Goal: Task Accomplishment & Management: Complete application form

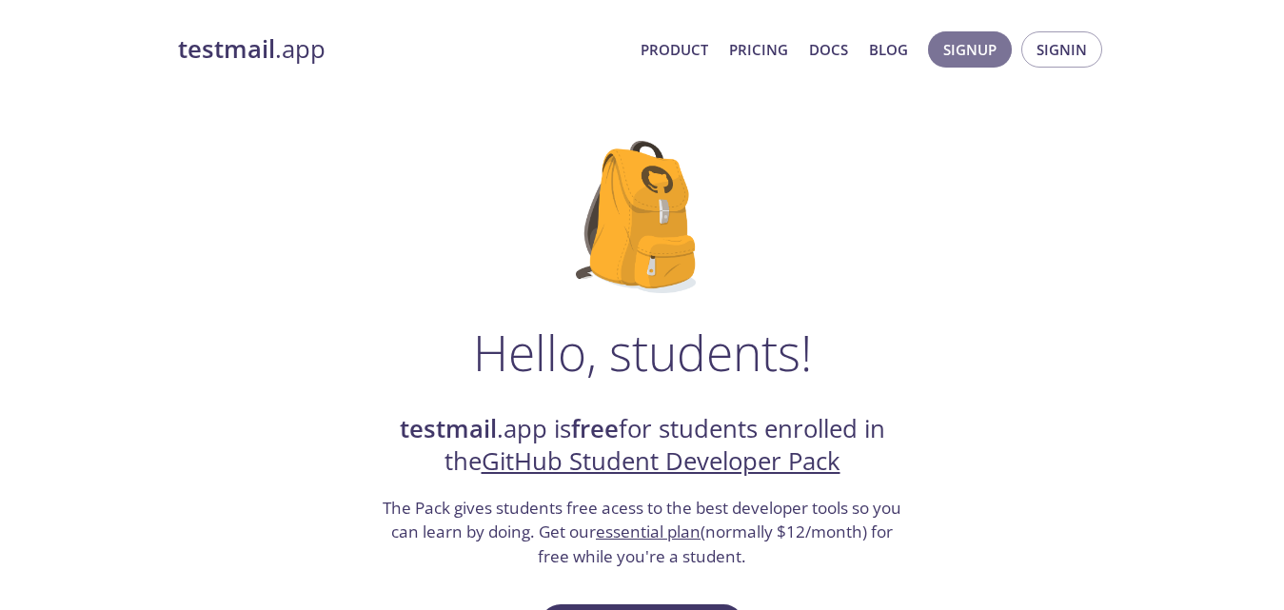
click at [985, 53] on span "Signup" at bounding box center [969, 49] width 53 height 25
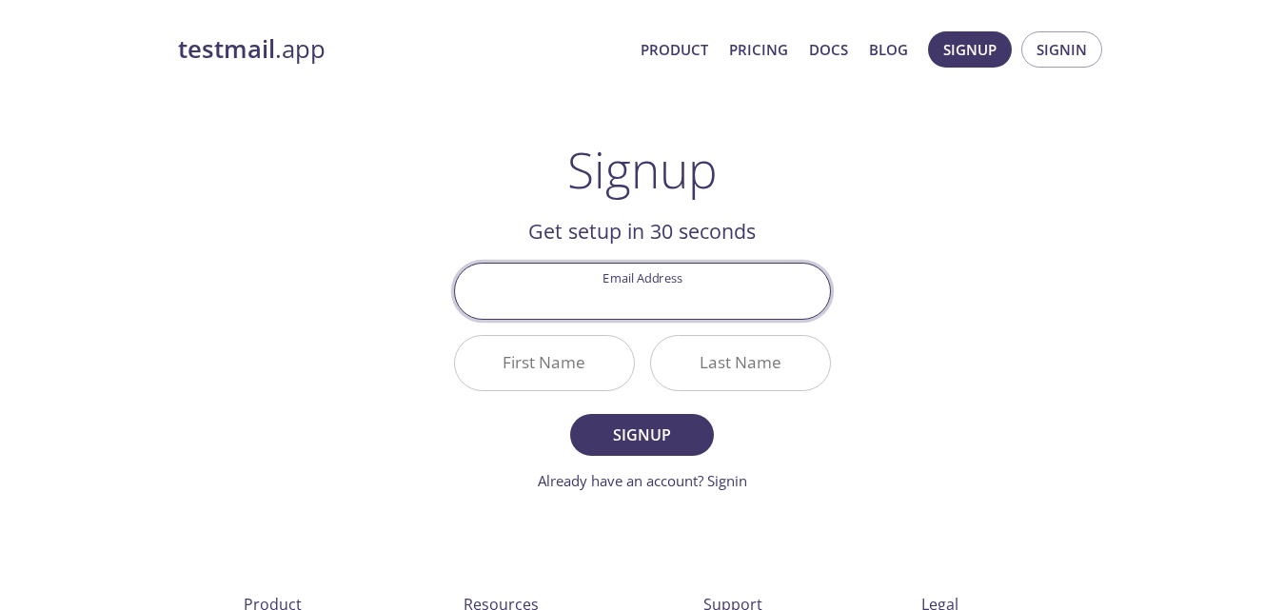
click at [690, 308] on input "Email Address" at bounding box center [642, 291] width 375 height 54
type input "[EMAIL_ADDRESS][DOMAIN_NAME]"
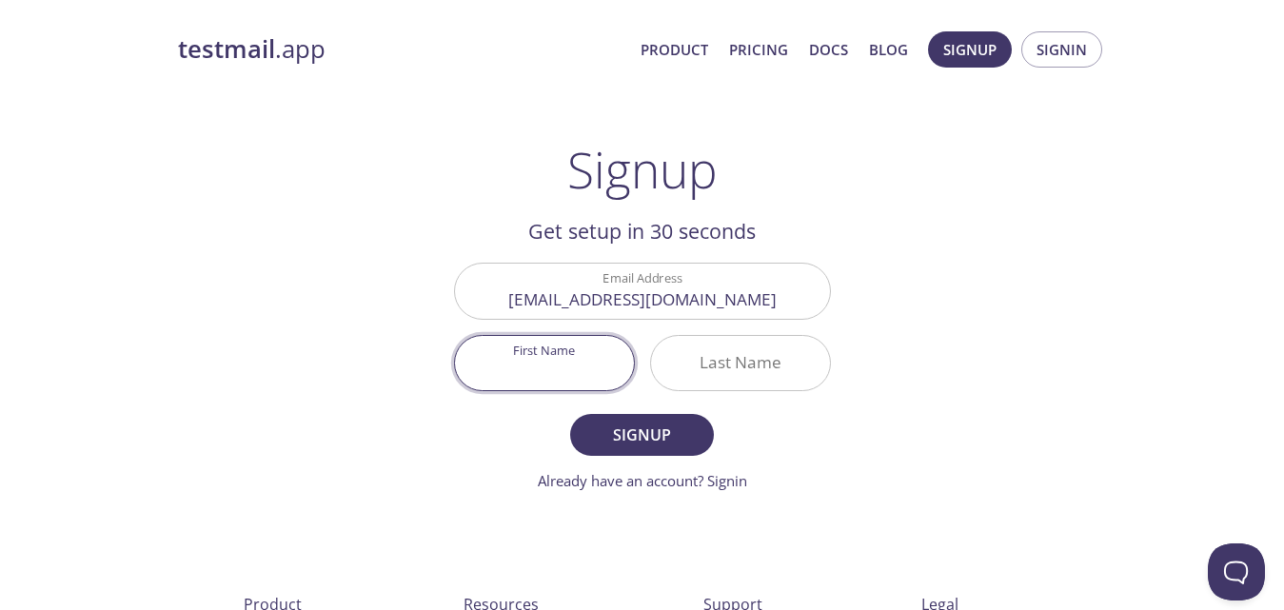
click at [571, 388] on input "First Name" at bounding box center [544, 363] width 179 height 54
type input "Nasik"
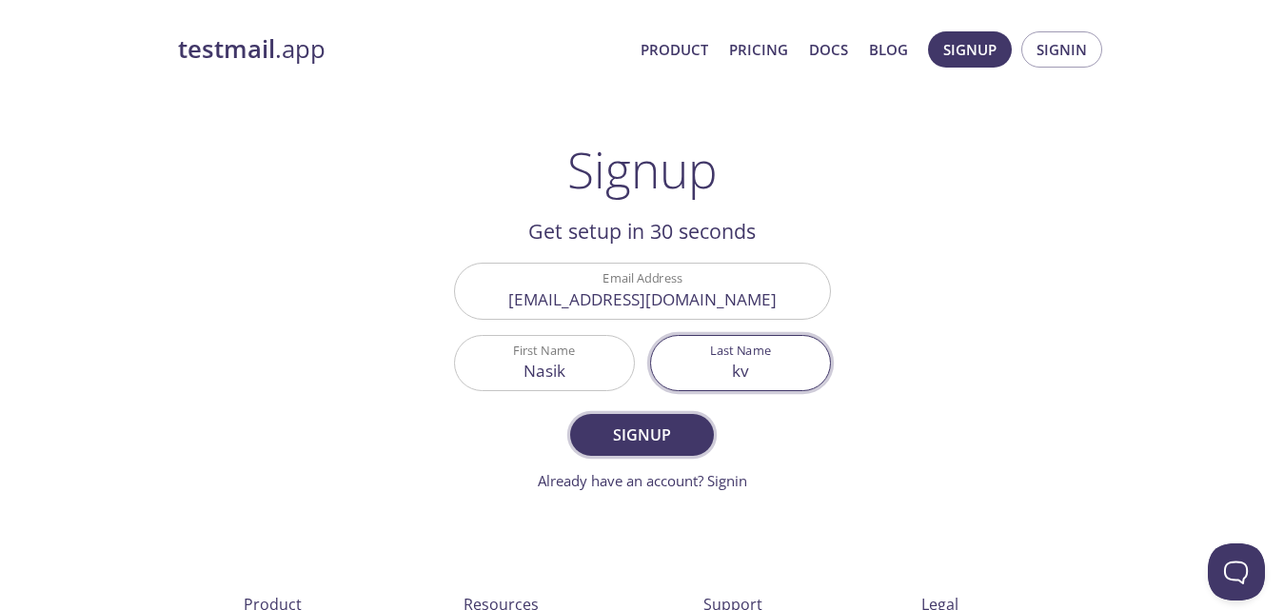
type input "kv"
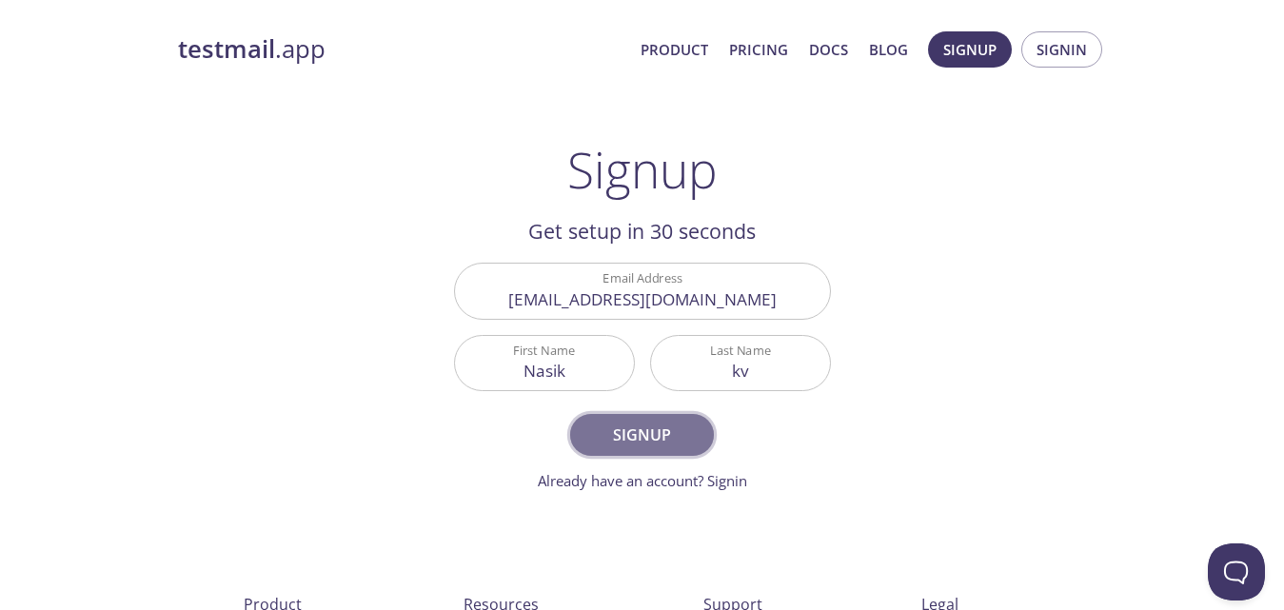
click at [658, 434] on span "Signup" at bounding box center [641, 435] width 101 height 27
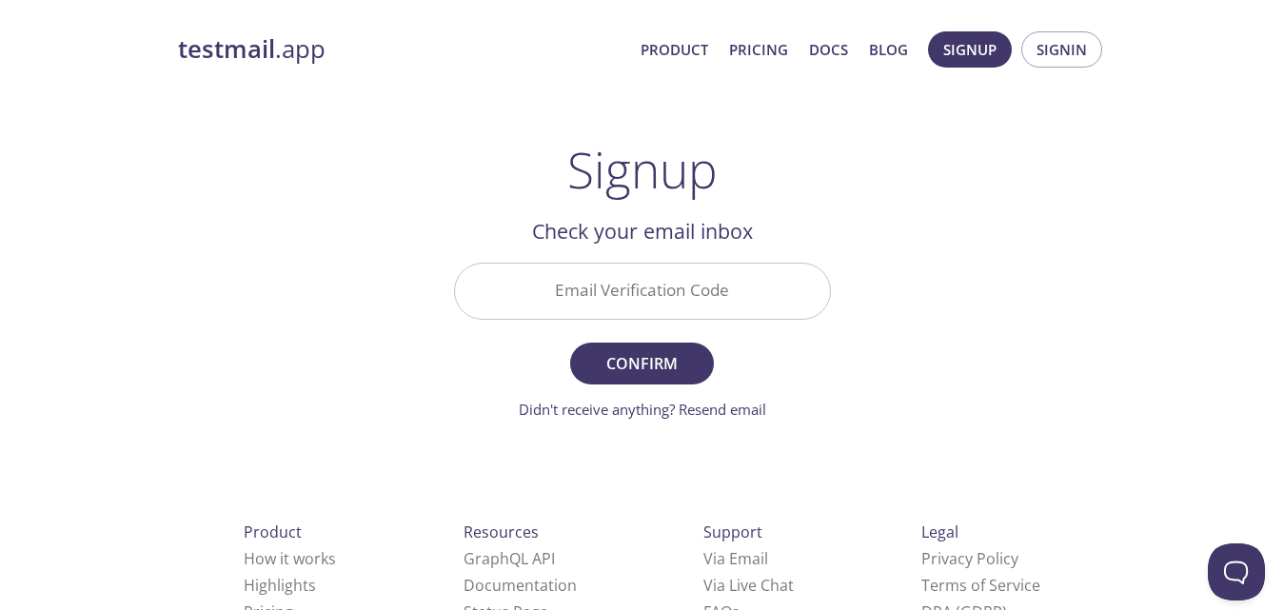
click at [667, 302] on input "Email Verification Code" at bounding box center [642, 291] width 375 height 54
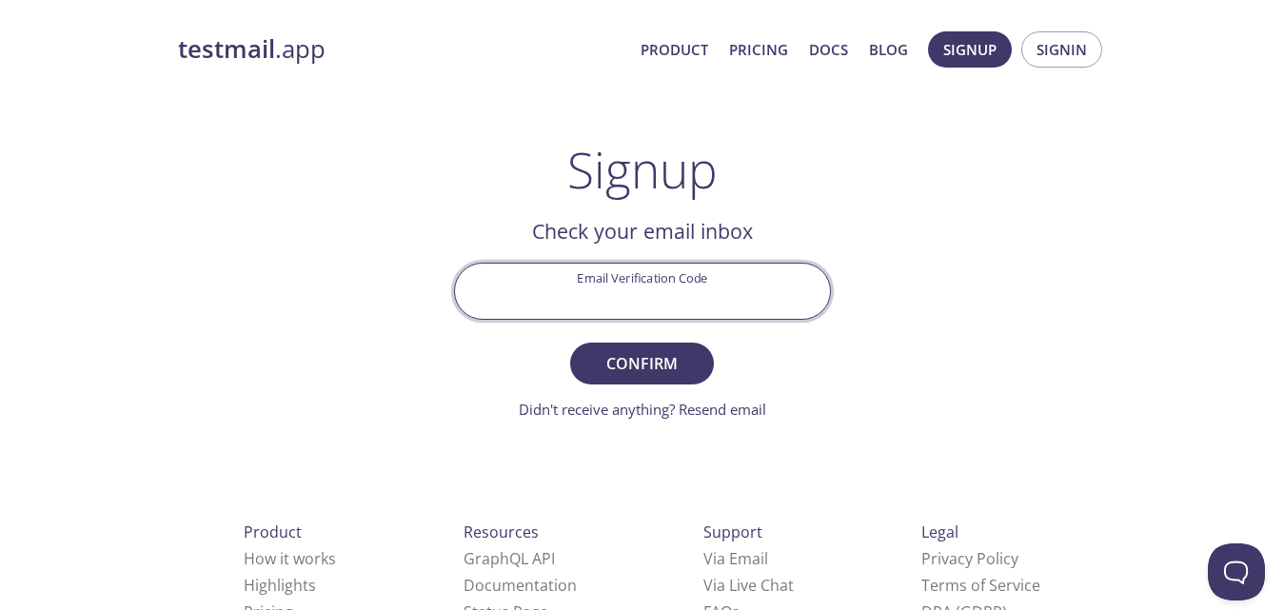
paste input "SEXSA6Q"
type input "SEXSA6Q"
click at [654, 362] on span "Confirm" at bounding box center [641, 363] width 101 height 27
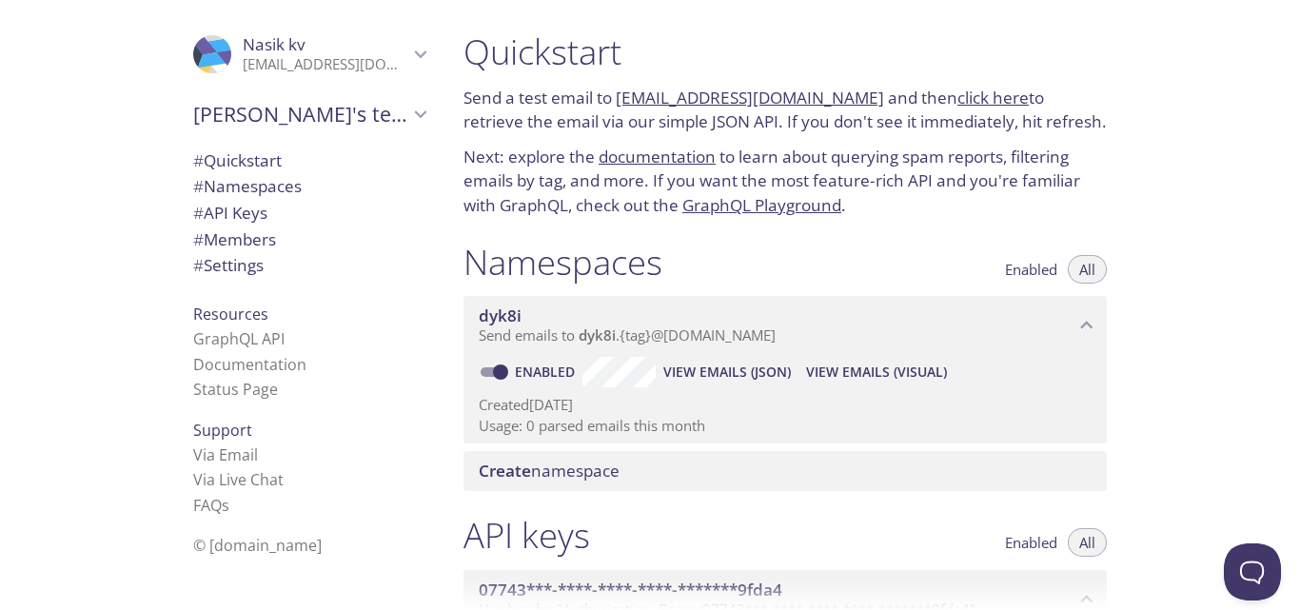
click at [764, 101] on link "[EMAIL_ADDRESS][DOMAIN_NAME]" at bounding box center [750, 98] width 268 height 22
drag, startPoint x: 616, startPoint y: 96, endPoint x: 846, endPoint y: 109, distance: 230.7
click at [846, 109] on p "Send a test email to [EMAIL_ADDRESS][DOMAIN_NAME] and then click here to retrie…" at bounding box center [786, 110] width 644 height 49
copy link "[EMAIL_ADDRESS][DOMAIN_NAME]"
click at [888, 139] on div "Quickstart Send a test email to [EMAIL_ADDRESS][DOMAIN_NAME] and then click her…" at bounding box center [785, 124] width 674 height 210
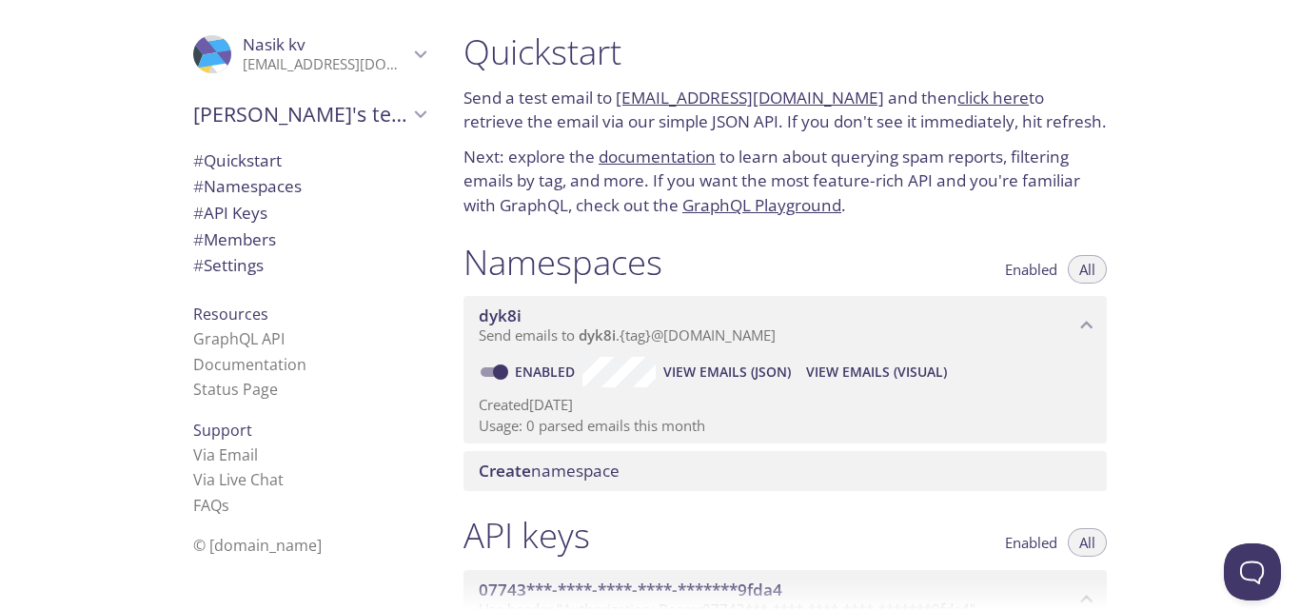
click at [958, 100] on link "click here" at bounding box center [993, 98] width 71 height 22
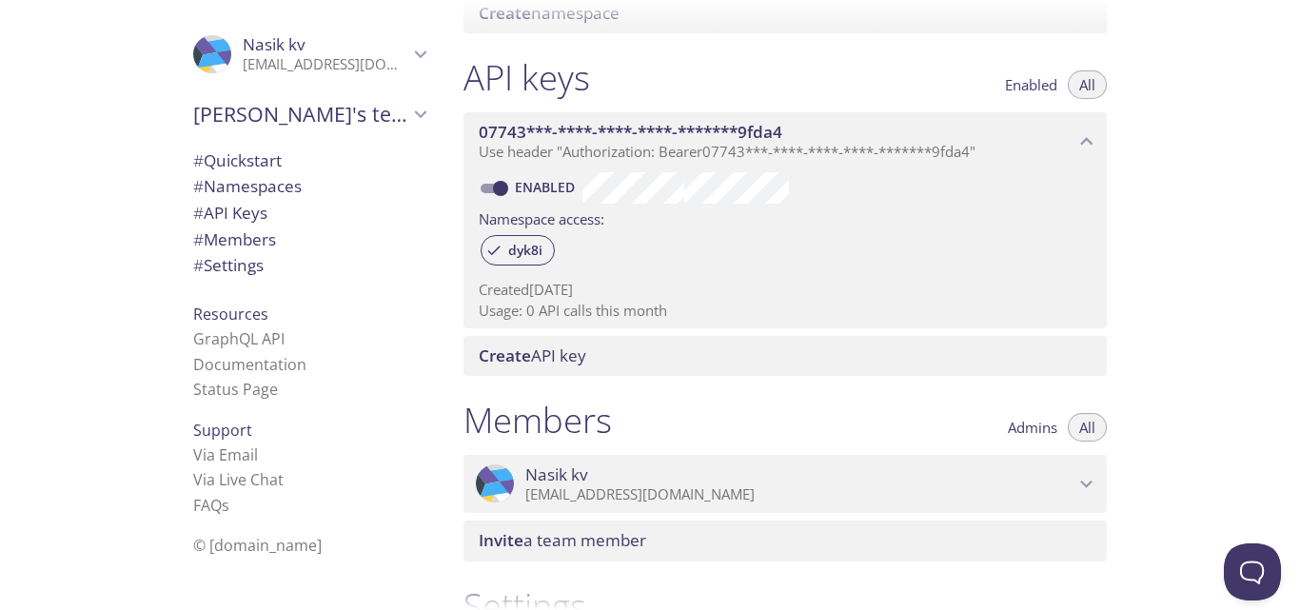
scroll to position [77, 0]
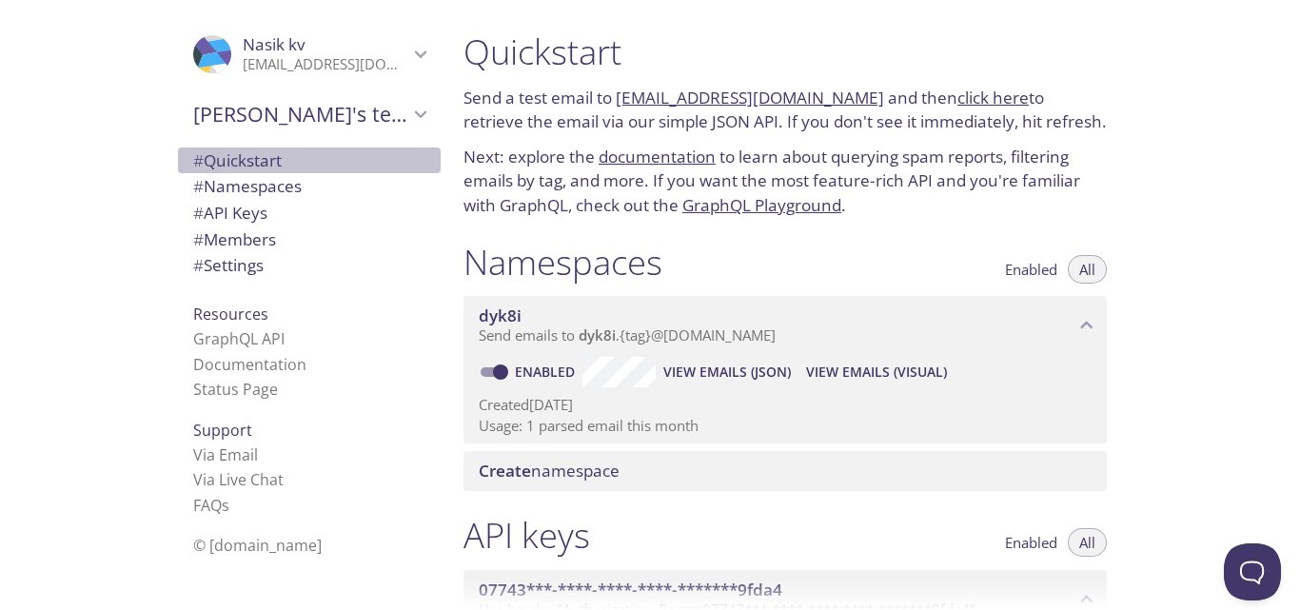
click at [343, 163] on span "# Quickstart" at bounding box center [309, 161] width 232 height 25
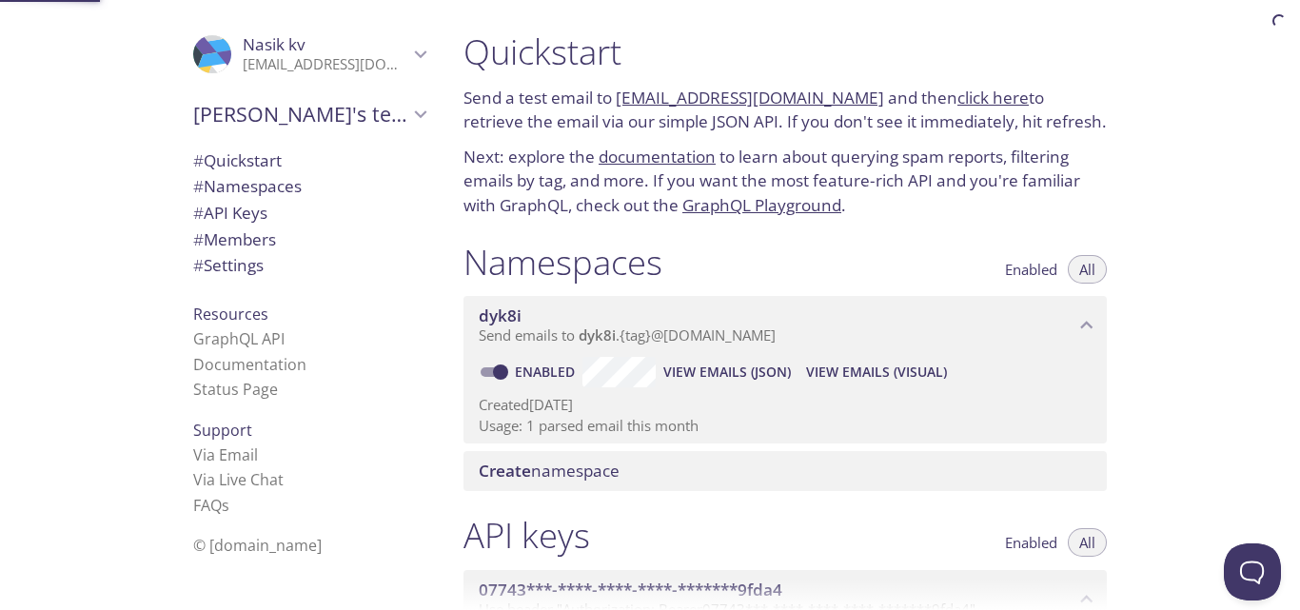
scroll to position [30, 0]
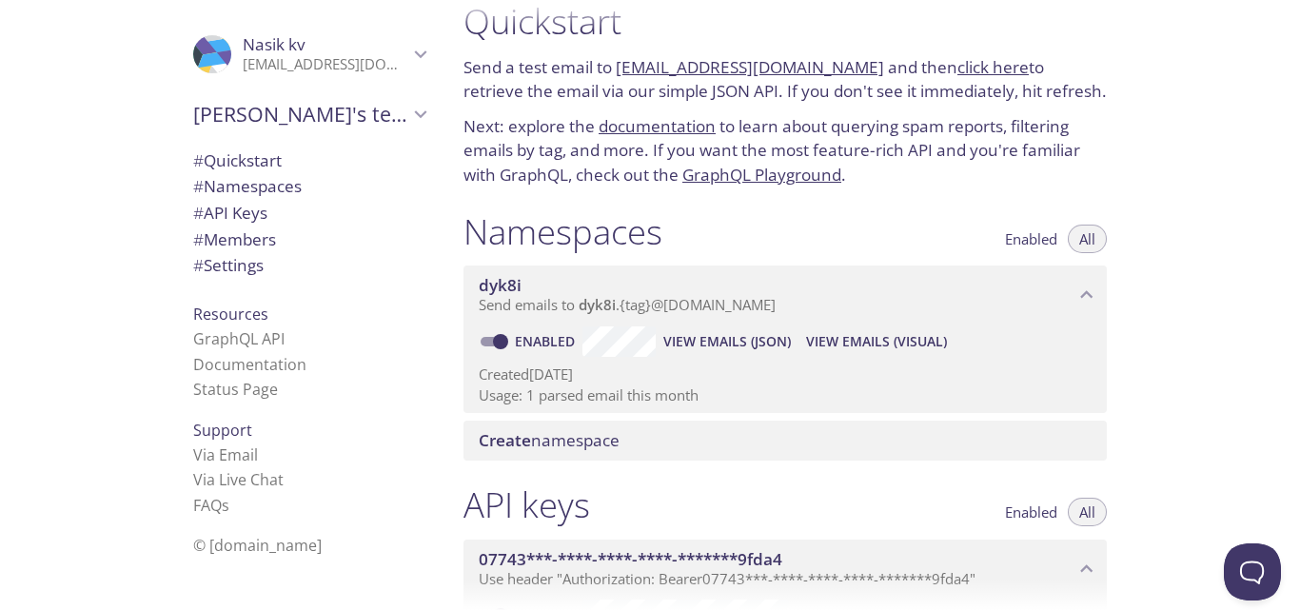
click at [335, 188] on span "# Namespaces" at bounding box center [309, 186] width 232 height 25
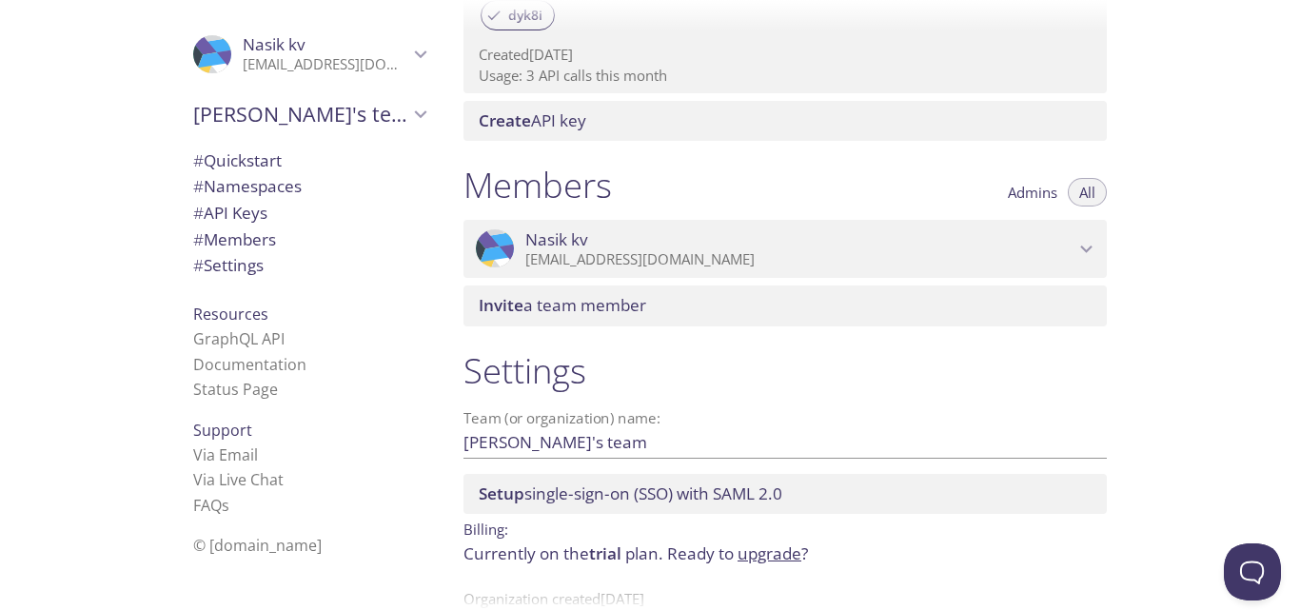
scroll to position [744, 0]
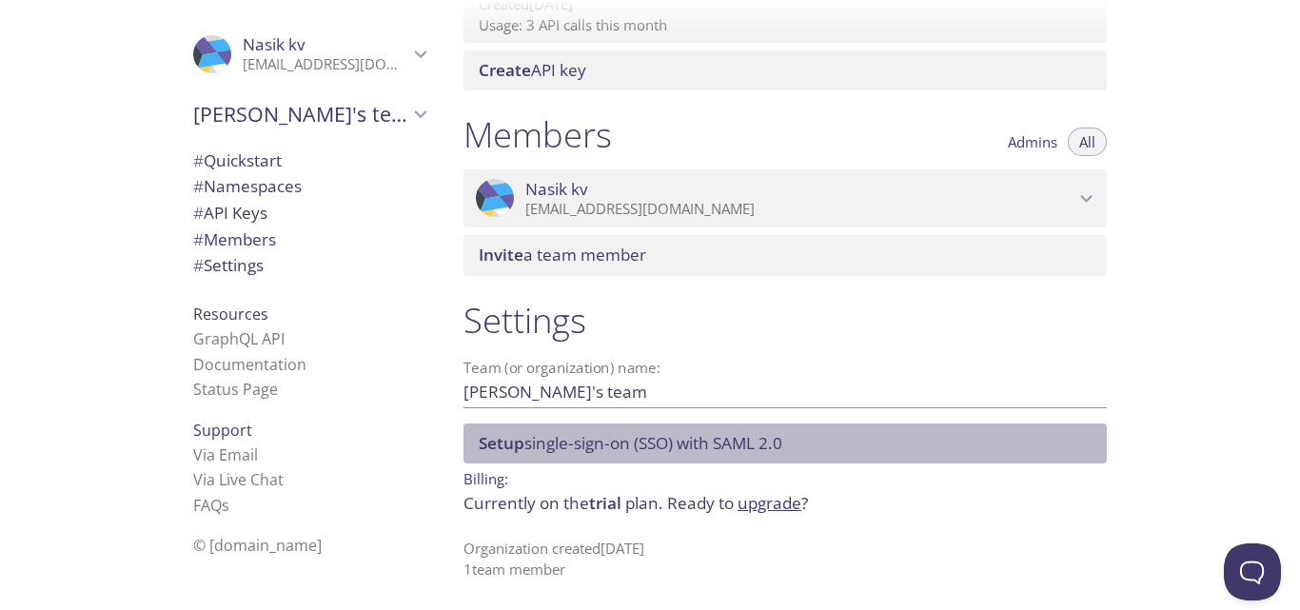
click at [515, 445] on span "Setup" at bounding box center [502, 443] width 46 height 22
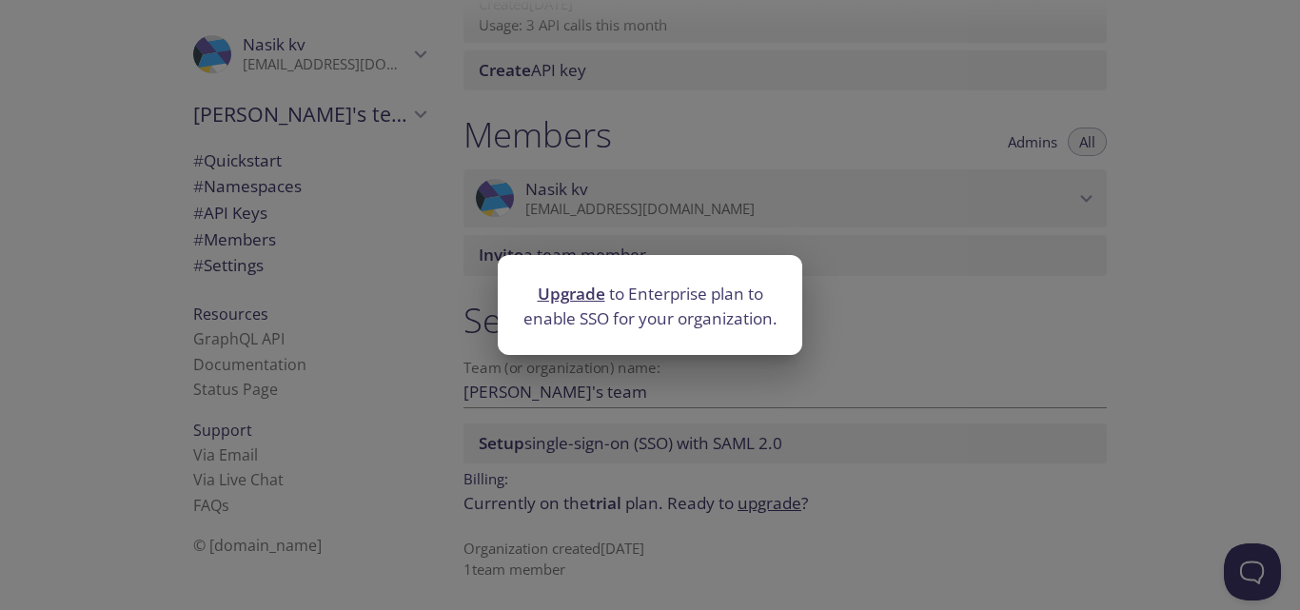
click at [948, 391] on div "Upgrade to Enterprise plan to enable SSO for your organization." at bounding box center [650, 305] width 1300 height 610
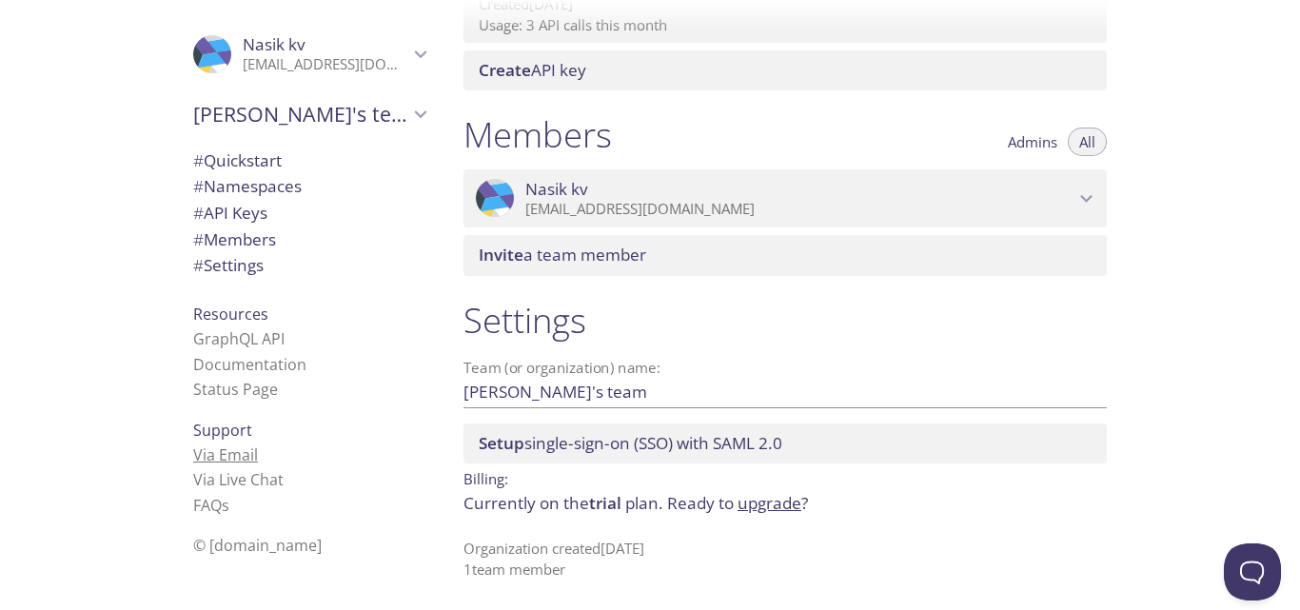
click at [239, 452] on link "Via Email" at bounding box center [225, 455] width 65 height 21
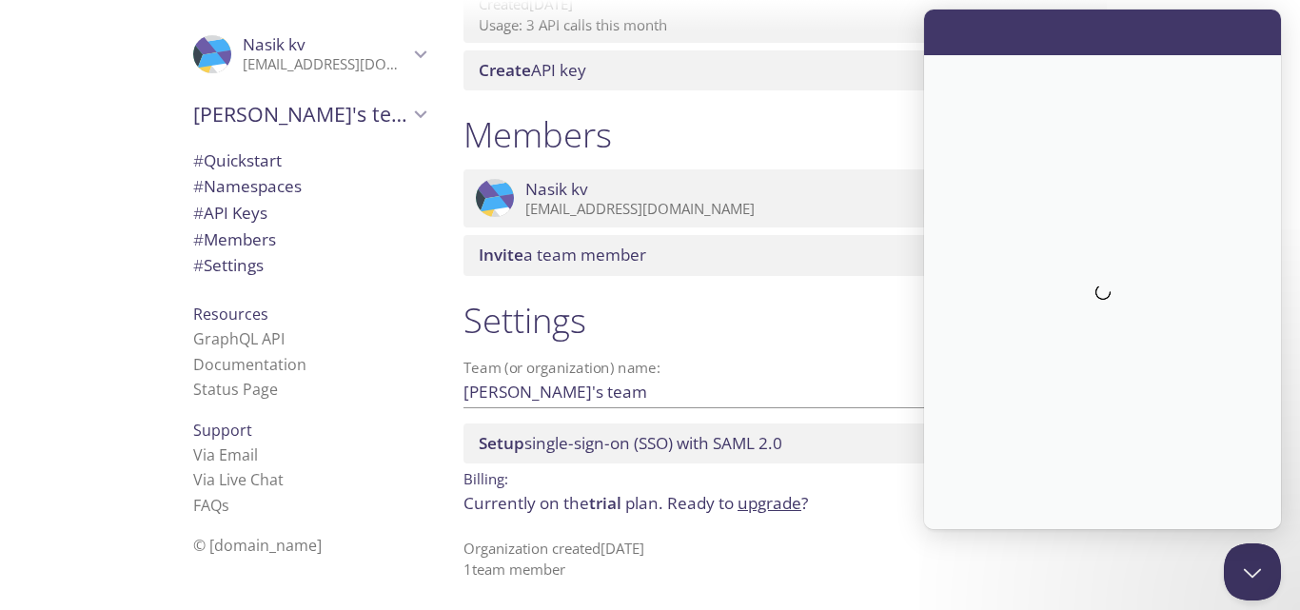
scroll to position [0, 0]
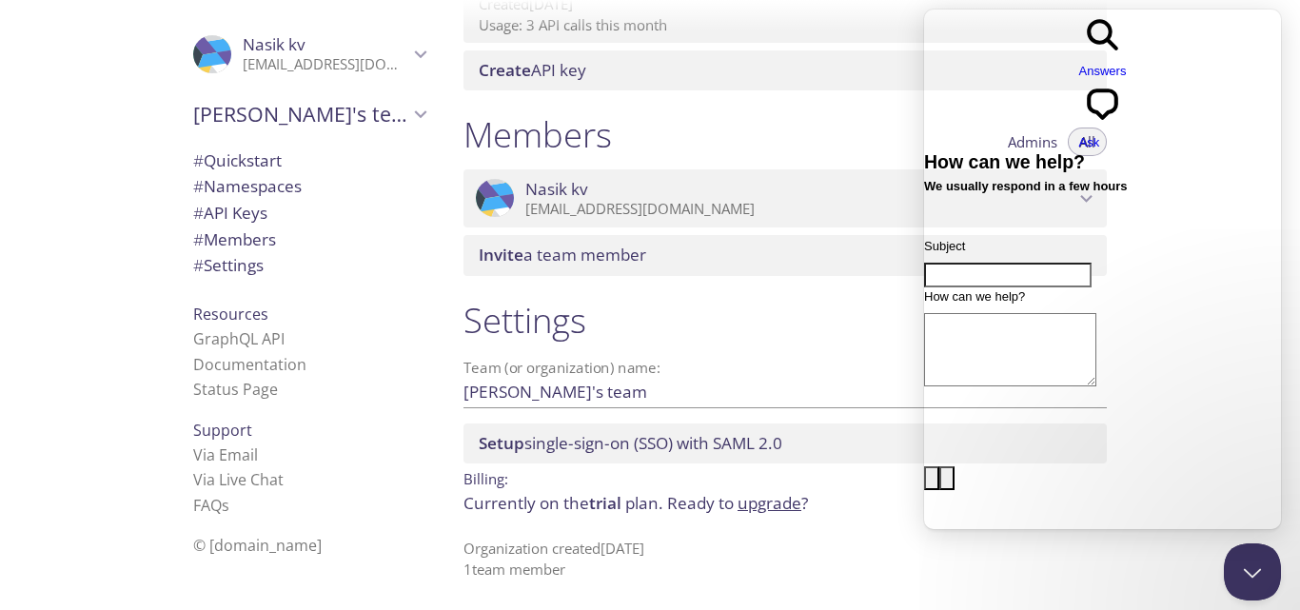
click at [1023, 263] on input "Subject" at bounding box center [1008, 275] width 168 height 25
type input "make my own email"
type textarea "how make my own?"
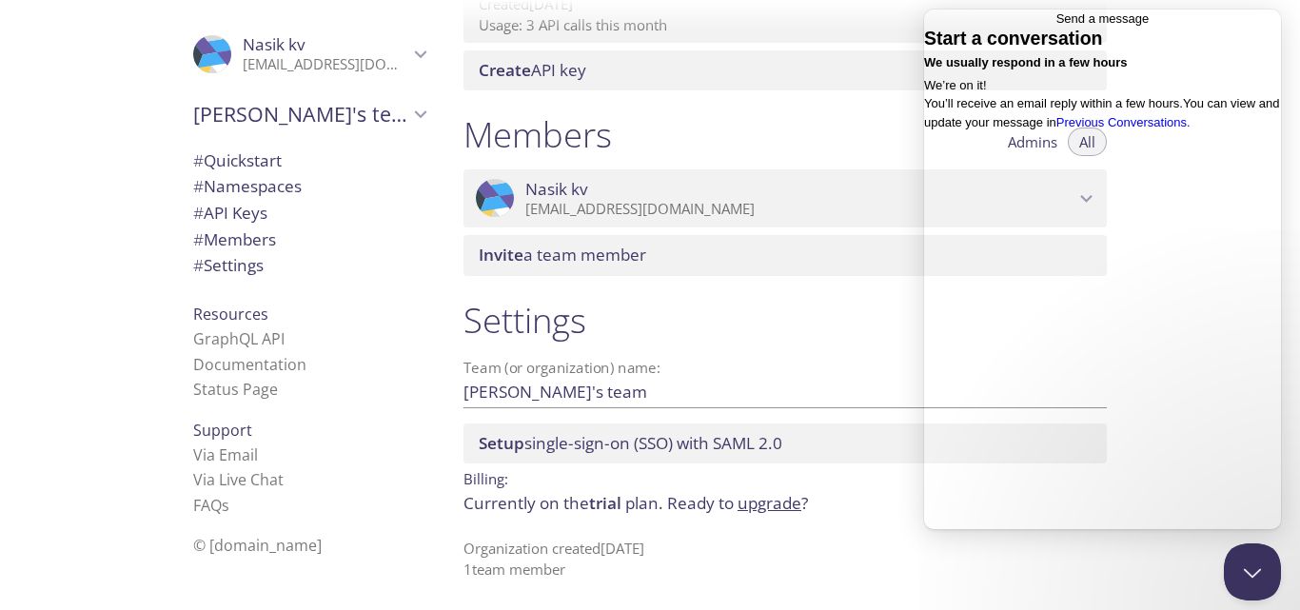
click at [893, 133] on div "Members Admins All" at bounding box center [786, 137] width 644 height 48
click at [1257, 574] on button "Close Beacon popover" at bounding box center [1248, 568] width 57 height 57
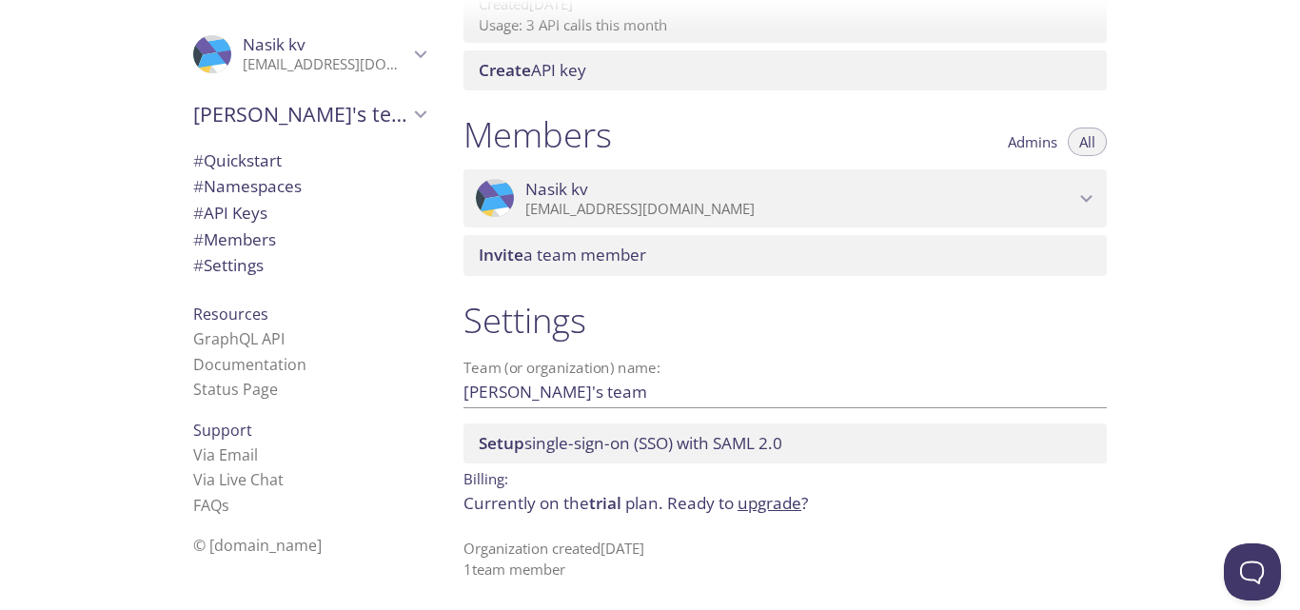
click at [1083, 200] on icon "Nasik kv" at bounding box center [1087, 199] width 25 height 25
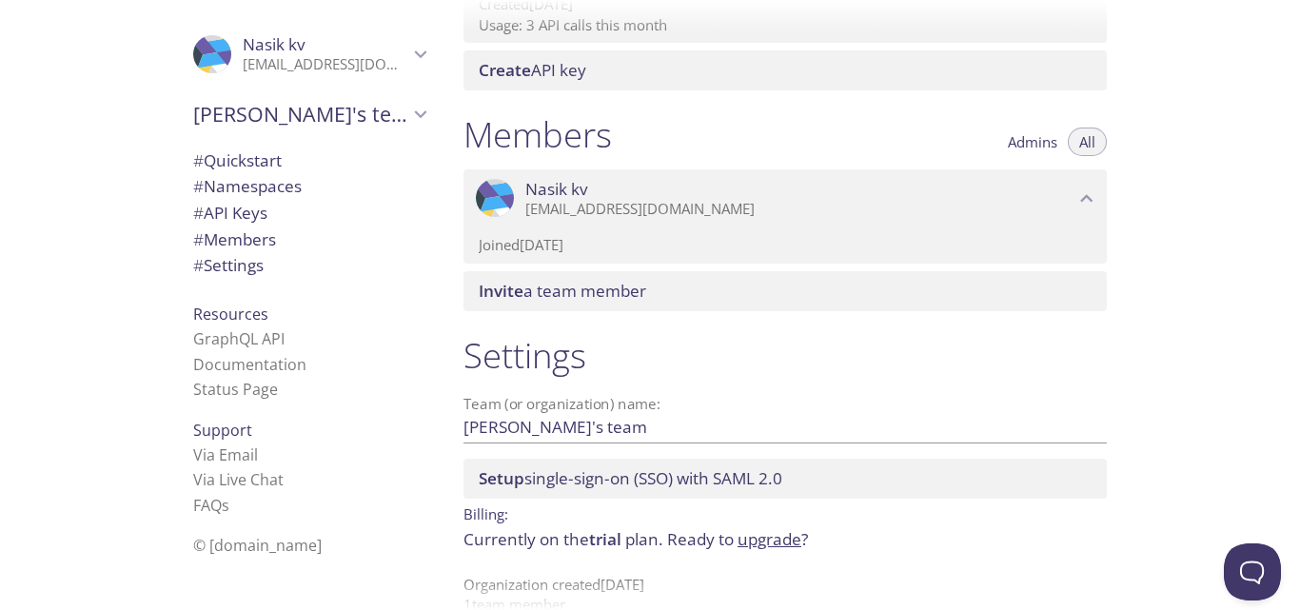
click at [1083, 200] on icon "Nasik kv" at bounding box center [1087, 198] width 12 height 8
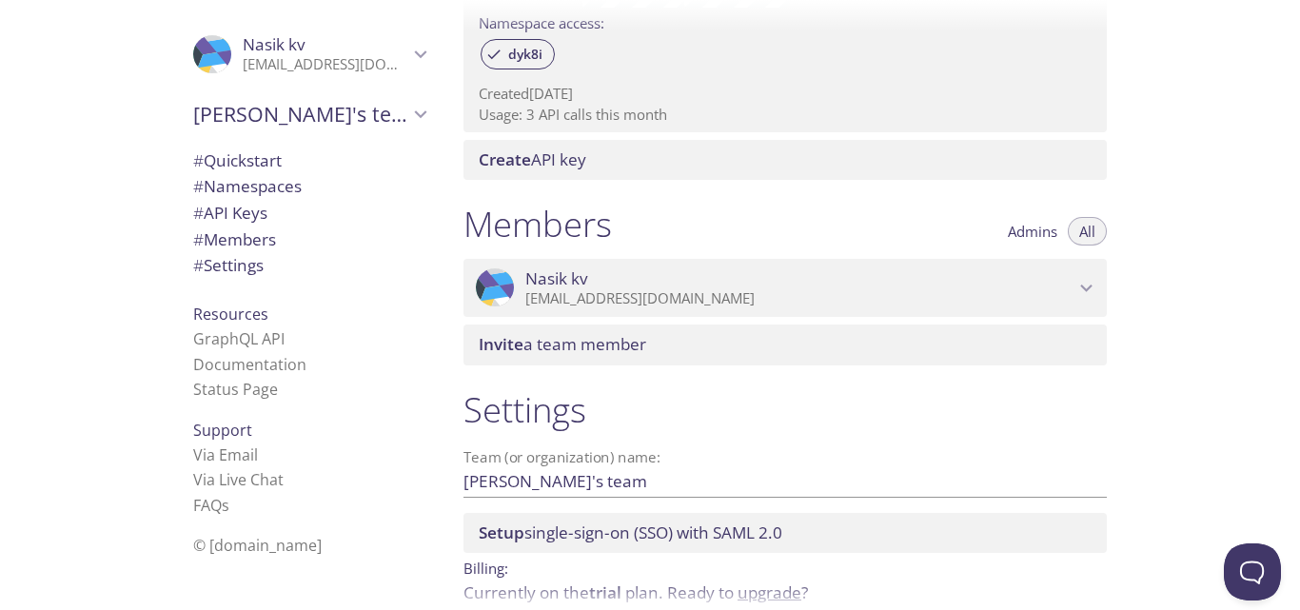
scroll to position [458, 0]
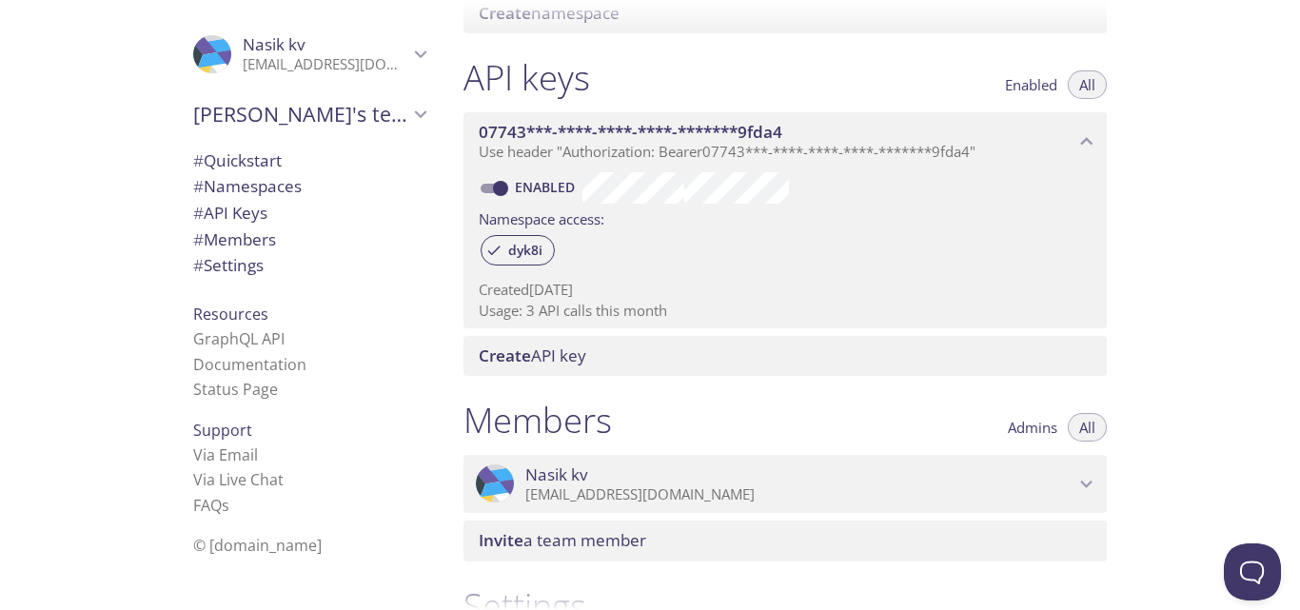
click at [909, 361] on span "Create API key" at bounding box center [789, 356] width 621 height 21
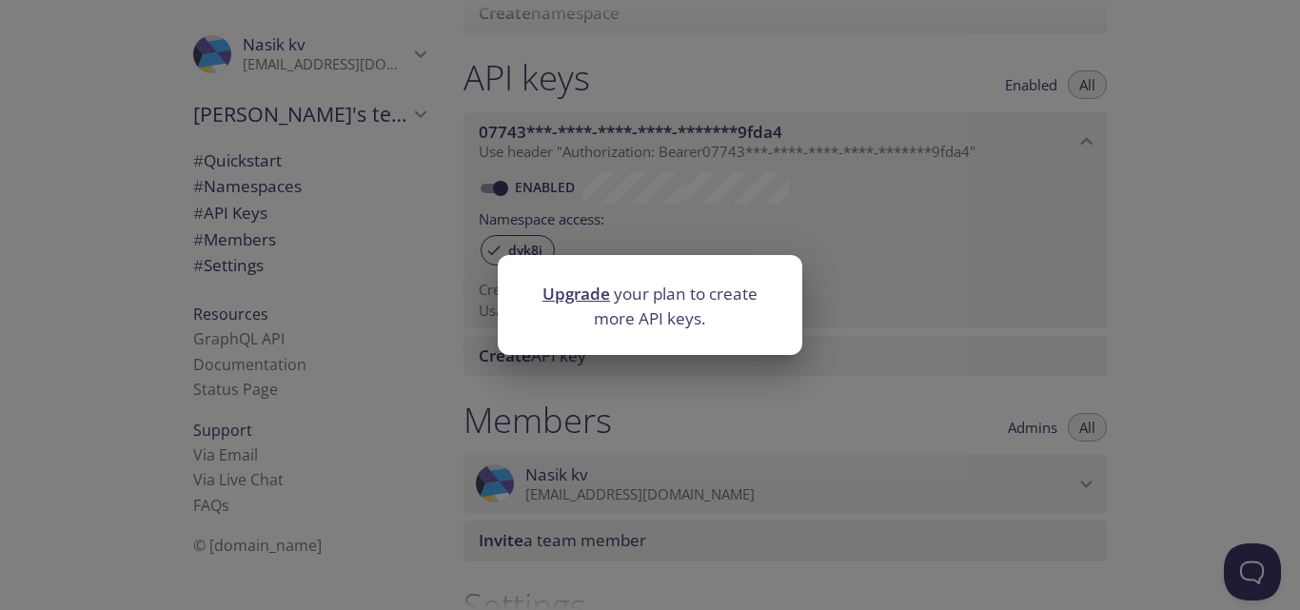
click at [921, 310] on div "Upgrade your plan to create more API keys." at bounding box center [650, 305] width 1300 height 610
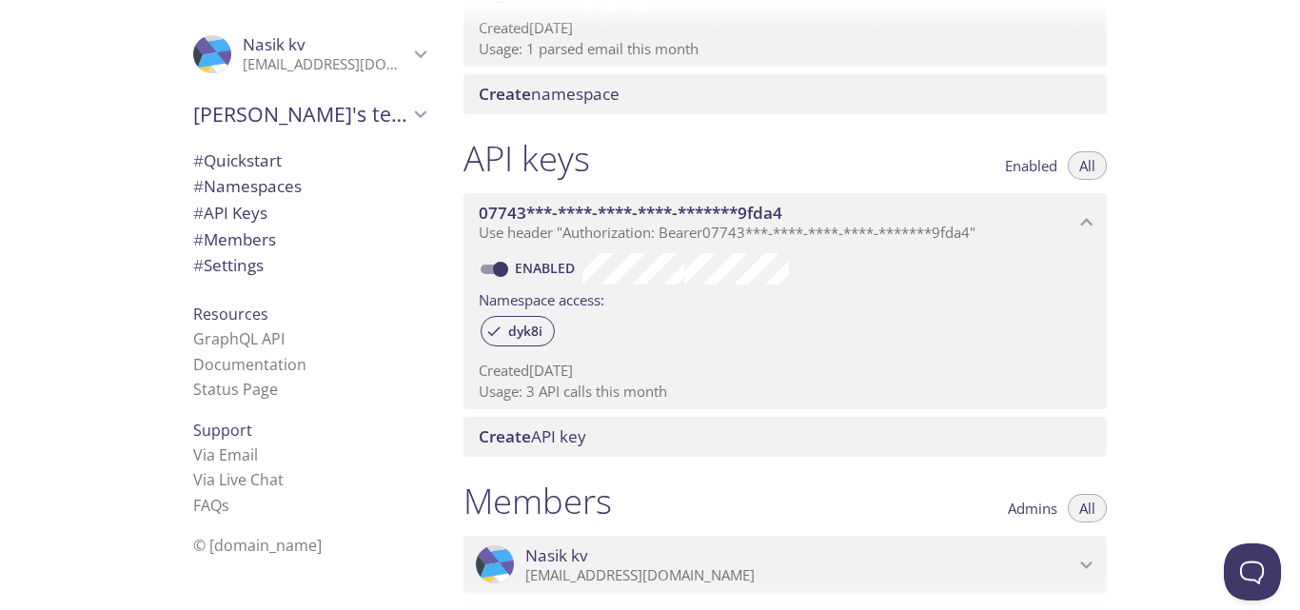
scroll to position [268, 0]
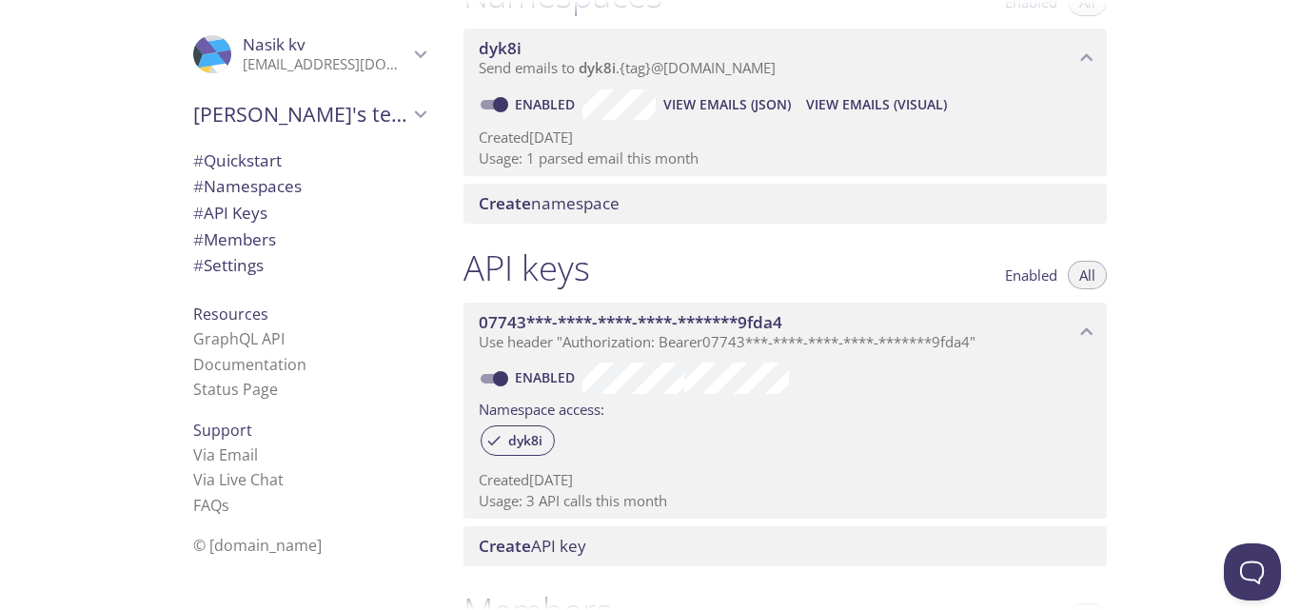
click at [1038, 275] on span "Enabled" at bounding box center [1031, 275] width 52 height 0
click at [1090, 275] on span "All" at bounding box center [1088, 275] width 16 height 0
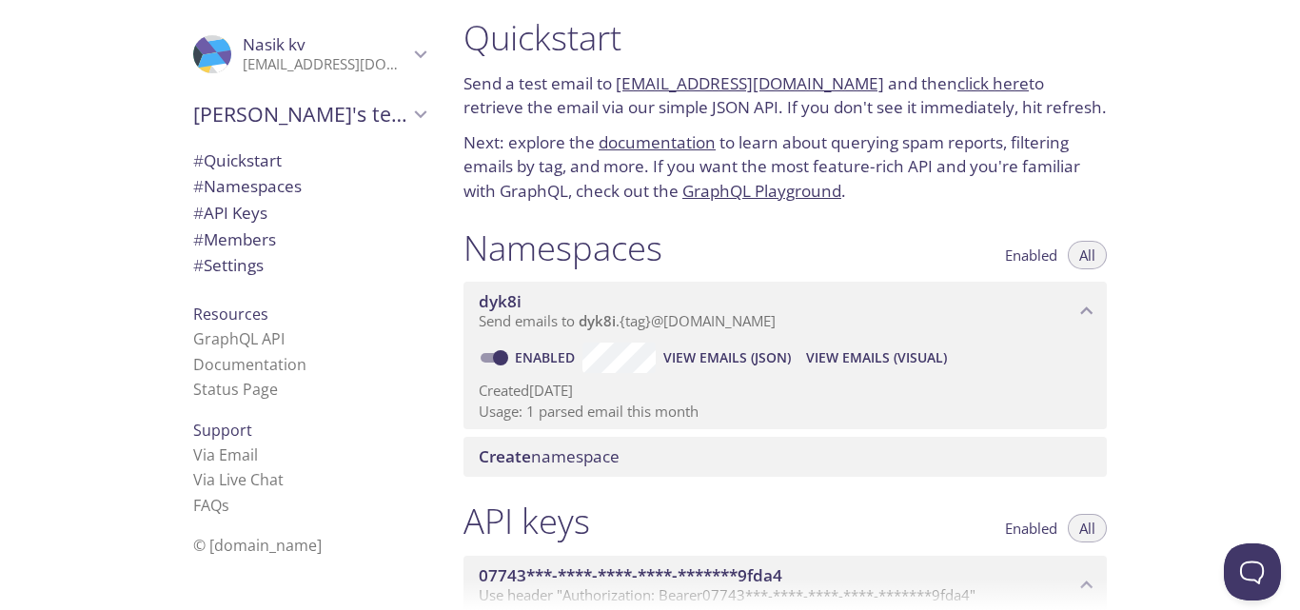
scroll to position [0, 0]
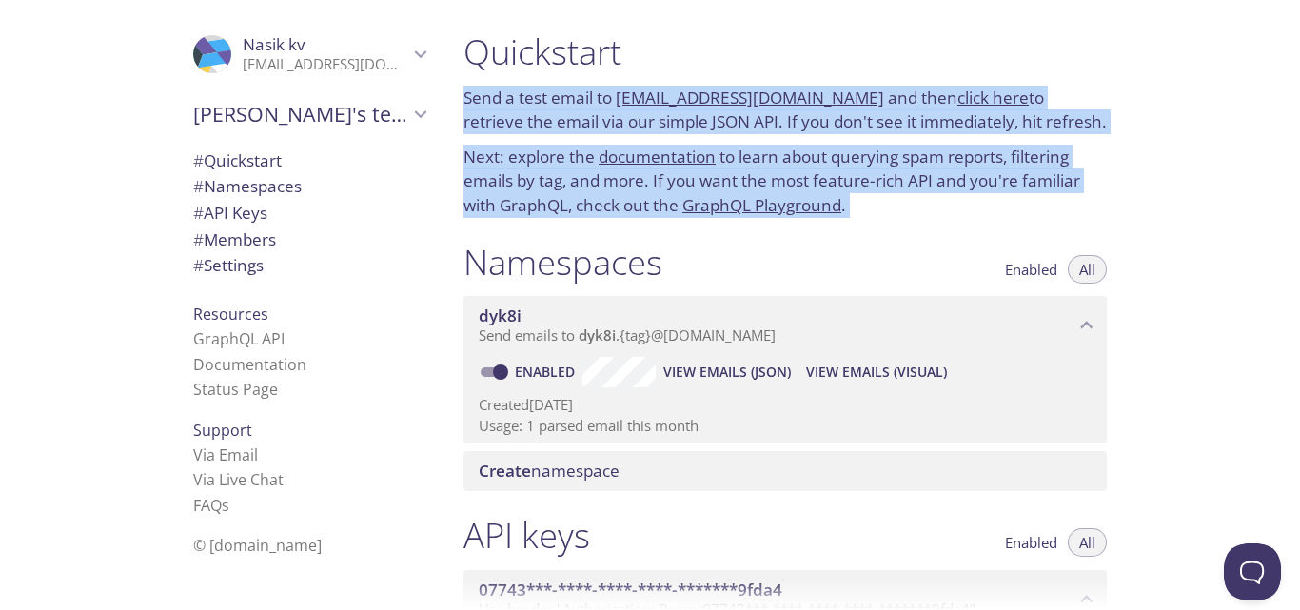
drag, startPoint x: 461, startPoint y: 30, endPoint x: 960, endPoint y: 253, distance: 546.3
click at [960, 253] on div "Quickstart Send a test email to dyk8i.test@inbox.testmail.app and then click he…" at bounding box center [792, 305] width 689 height 610
click at [900, 226] on div "Quickstart Send a test email to [EMAIL_ADDRESS][DOMAIN_NAME] and then click her…" at bounding box center [785, 124] width 674 height 210
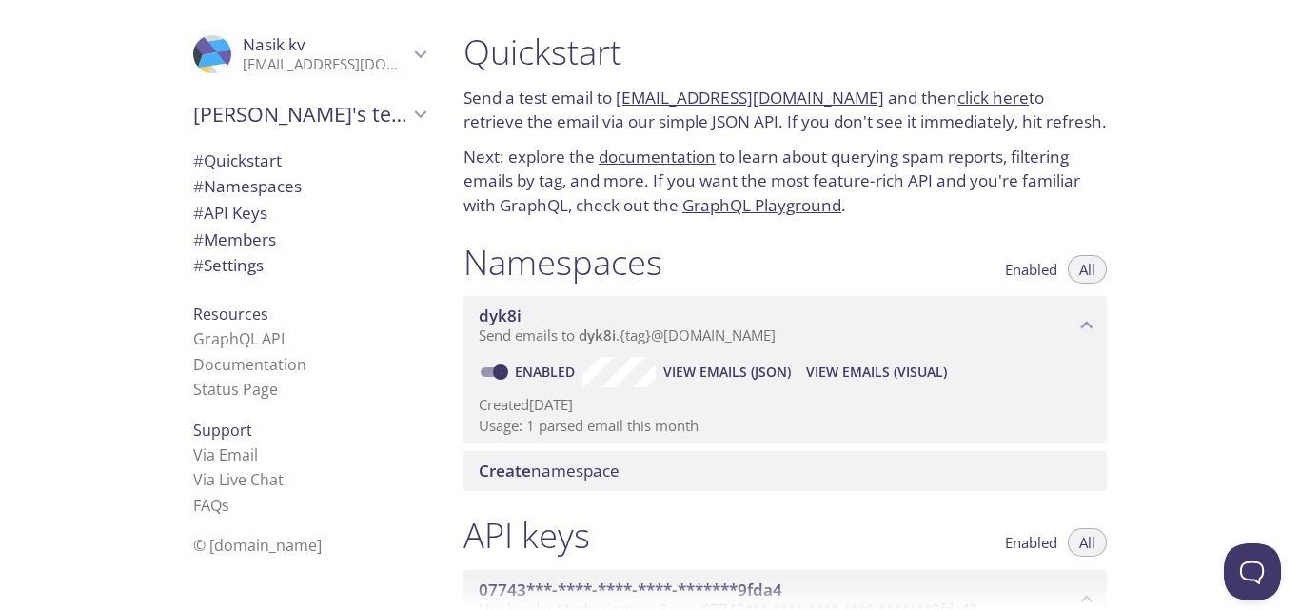
click at [850, 370] on span "View Emails (Visual)" at bounding box center [876, 372] width 141 height 23
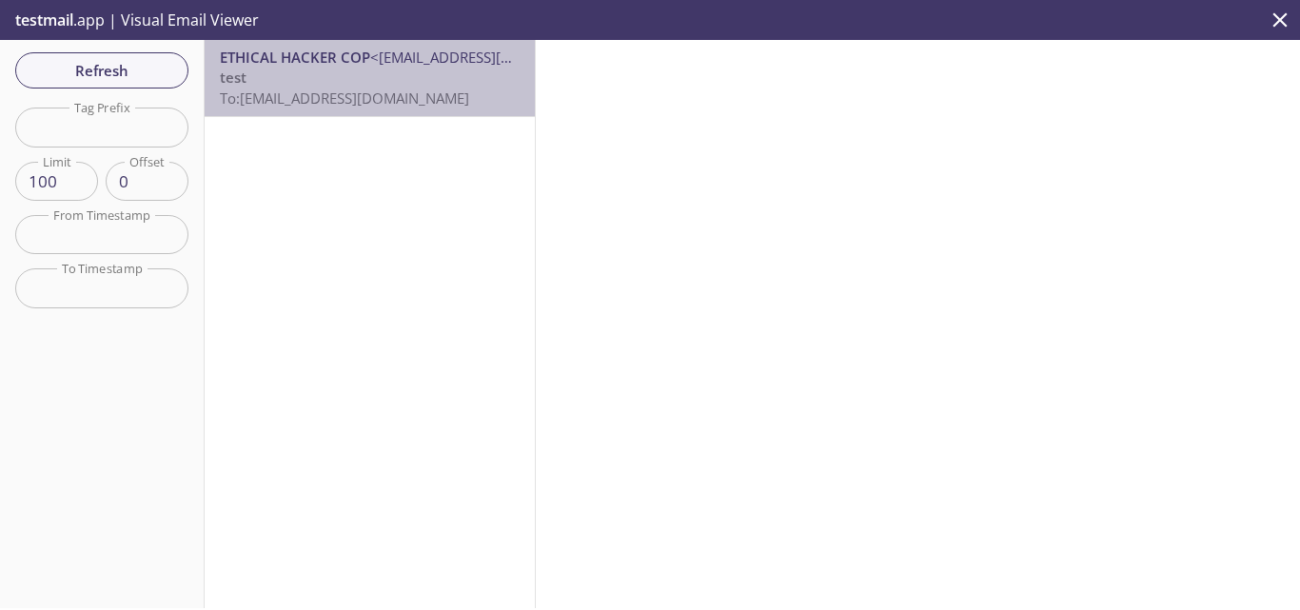
click at [464, 70] on p "test To: dyk8i.test@inbox.testmail.app" at bounding box center [370, 88] width 300 height 41
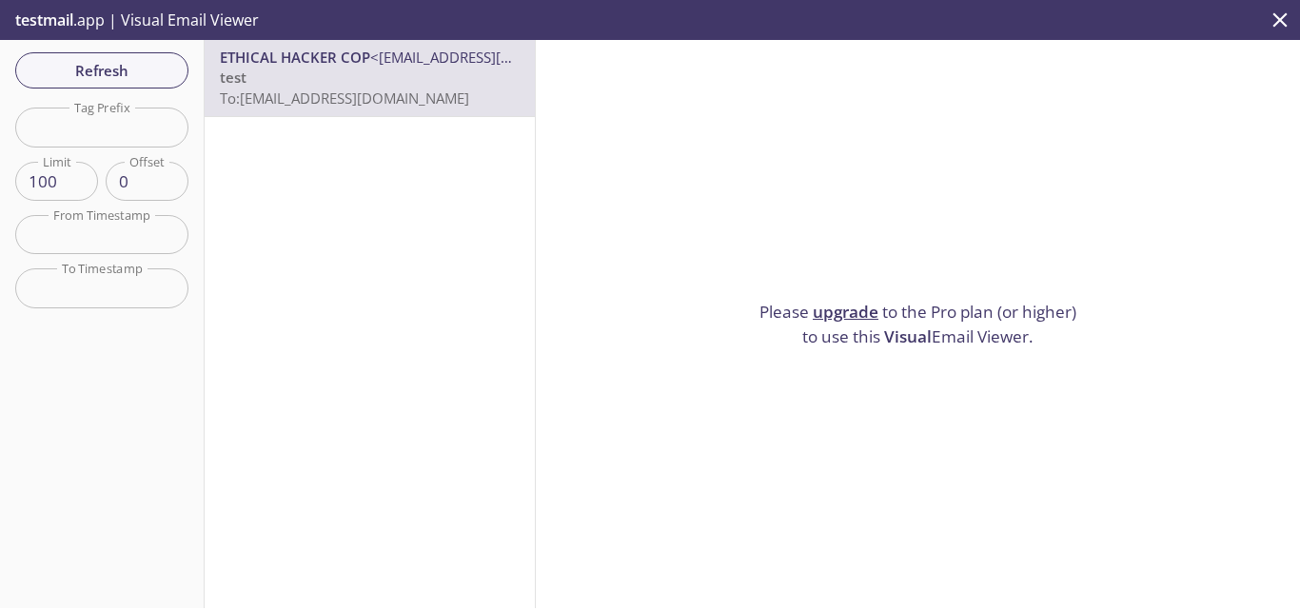
click at [411, 151] on div "ETHICAL HACKER COP <ethical.hacker.cop@gmail.com> test To: dyk8i.test@inbox.tes…" at bounding box center [370, 324] width 331 height 568
click at [155, 118] on input "text" at bounding box center [101, 127] width 173 height 39
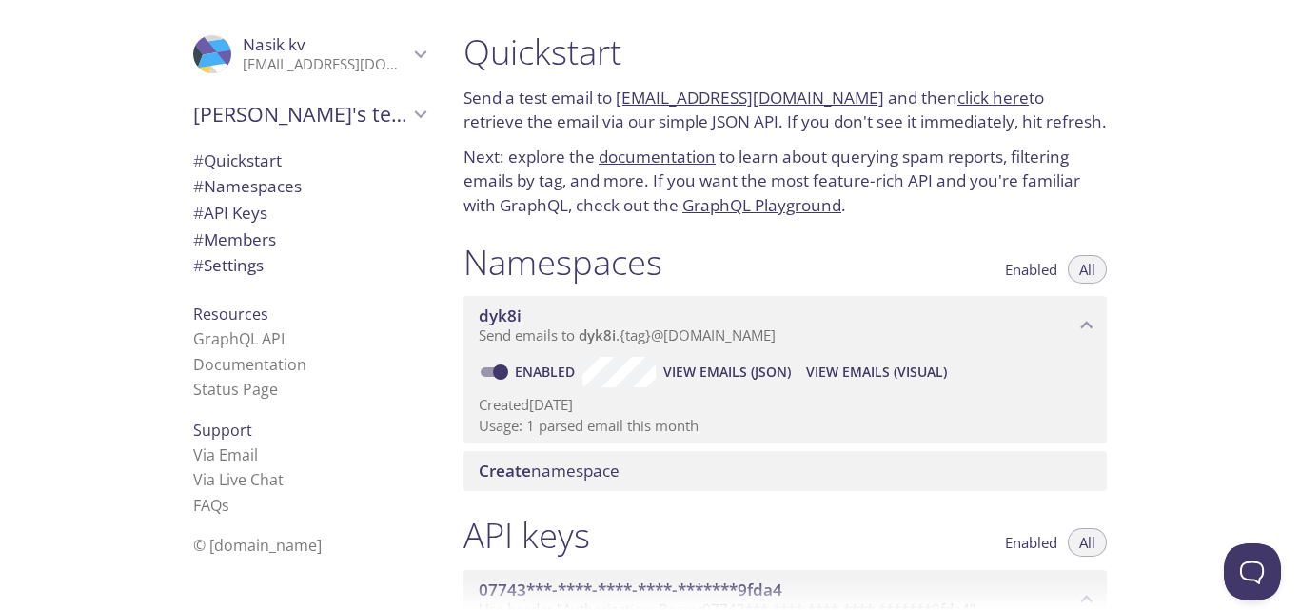
click at [684, 155] on link "documentation" at bounding box center [657, 157] width 117 height 22
